Goal: Navigation & Orientation: Find specific page/section

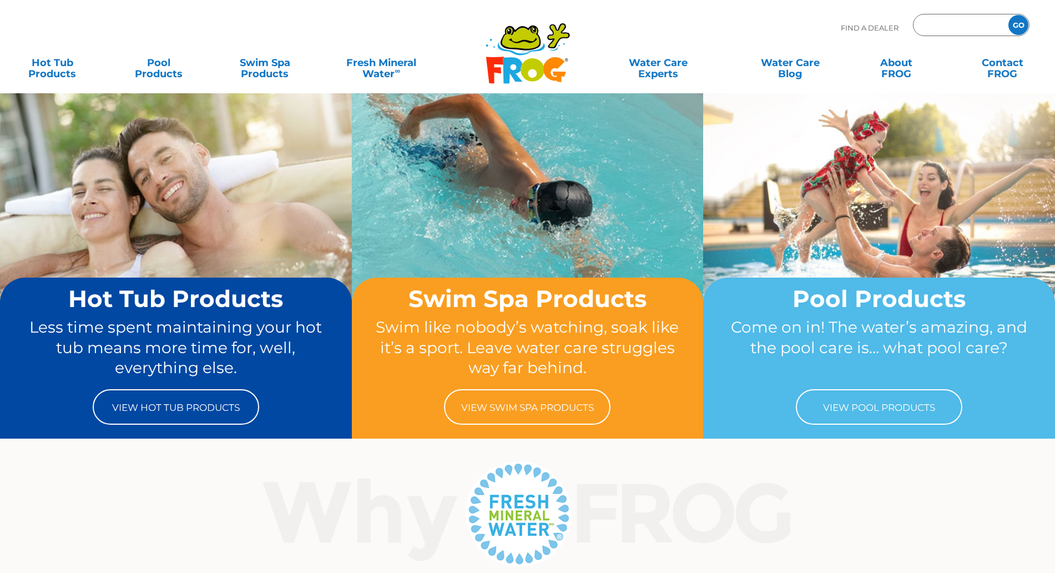
click at [947, 26] on input "Zip Code Form" at bounding box center [958, 25] width 75 height 16
paste input "81052"
type input "81052"
click at [1019, 24] on input "GO" at bounding box center [1018, 25] width 20 height 20
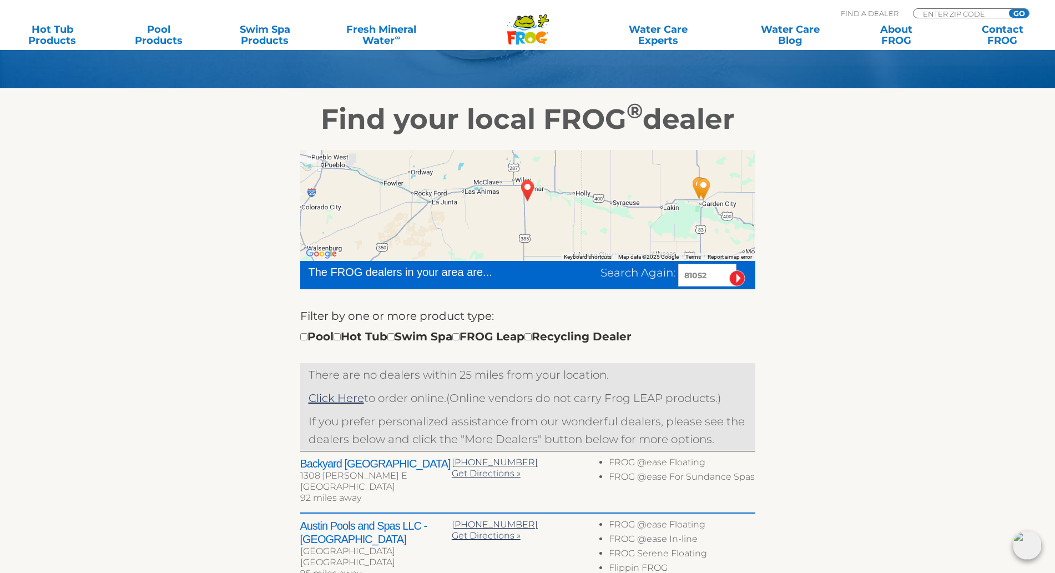
scroll to position [139, 0]
